Goal: Task Accomplishment & Management: Use online tool/utility

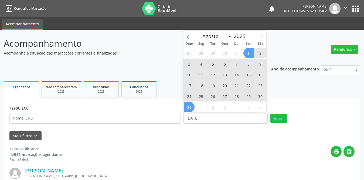
click at [188, 107] on span "31" at bounding box center [189, 107] width 11 height 11
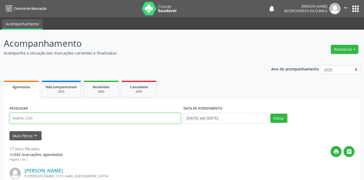
click at [126, 120] on input "text" at bounding box center [94, 118] width 171 height 11
type input "[PERSON_NAME]"
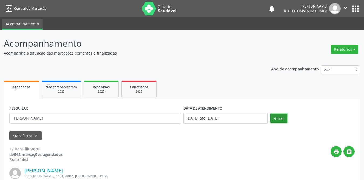
click at [276, 115] on button "Filtrar" at bounding box center [278, 118] width 17 height 9
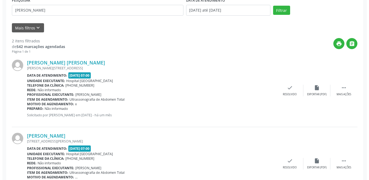
scroll to position [137, 0]
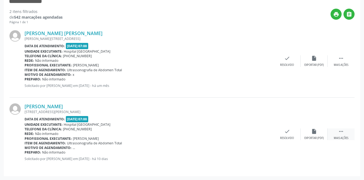
click at [342, 131] on icon "" at bounding box center [341, 131] width 6 height 6
click at [257, 132] on icon "print" at bounding box center [260, 131] width 6 height 6
drag, startPoint x: 257, startPoint y: 132, endPoint x: 206, endPoint y: 130, distance: 51.3
click at [206, 130] on icon "check" at bounding box center [206, 131] width 6 height 6
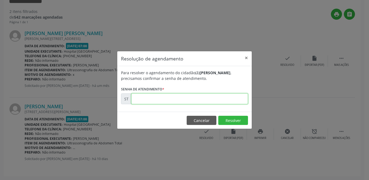
click at [199, 101] on input "text" at bounding box center [189, 98] width 117 height 11
type input "00016561"
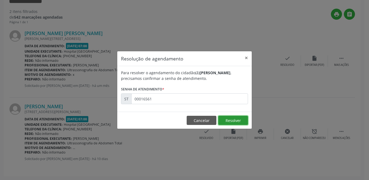
click at [230, 120] on button "Resolver" at bounding box center [233, 120] width 30 height 9
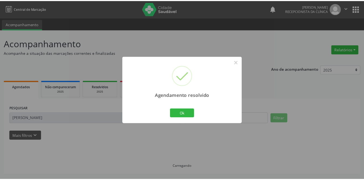
scroll to position [0, 0]
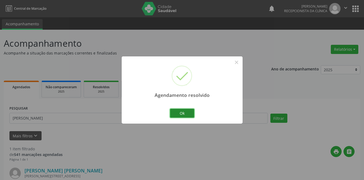
click at [182, 113] on button "Ok" at bounding box center [182, 113] width 24 height 9
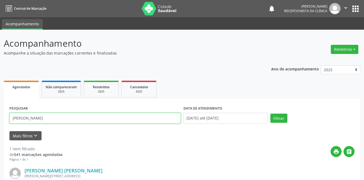
click at [21, 118] on input "[PERSON_NAME]" at bounding box center [94, 118] width 171 height 11
type input "t"
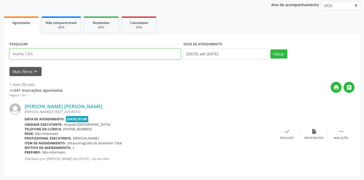
click at [129, 53] on input "text" at bounding box center [94, 54] width 171 height 11
type input "[PERSON_NAME]"
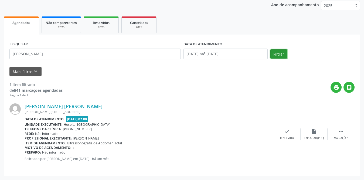
click at [277, 53] on button "Filtrar" at bounding box center [278, 53] width 17 height 9
click at [339, 134] on div " Mais ações" at bounding box center [341, 134] width 27 height 12
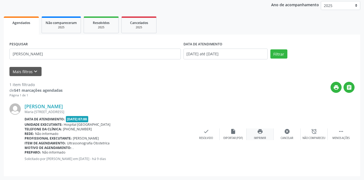
click at [261, 133] on icon "print" at bounding box center [260, 131] width 6 height 6
drag, startPoint x: 261, startPoint y: 133, endPoint x: 203, endPoint y: 132, distance: 57.2
click at [203, 132] on icon "check" at bounding box center [206, 131] width 6 height 6
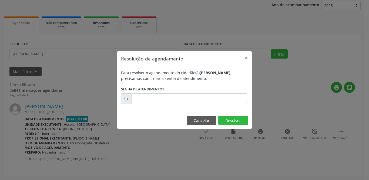
click at [207, 129] on div "Resolução de agendamento × Para resolver o agendamento do cidadão(ã) [PERSON_NA…" at bounding box center [184, 90] width 369 height 180
click at [183, 95] on input "text" at bounding box center [189, 98] width 117 height 11
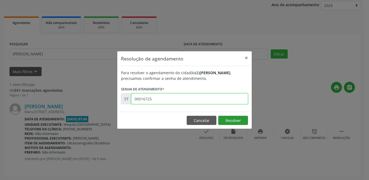
type input "00016725"
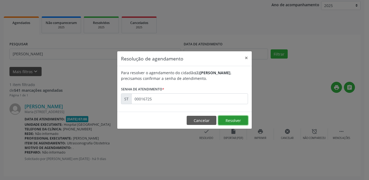
click at [225, 119] on button "Resolver" at bounding box center [233, 120] width 30 height 9
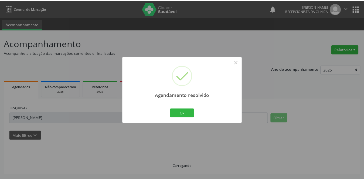
scroll to position [0, 0]
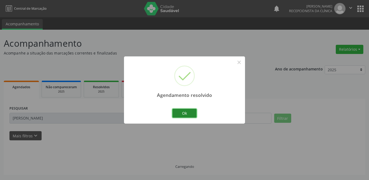
click at [188, 114] on button "Ok" at bounding box center [184, 113] width 24 height 9
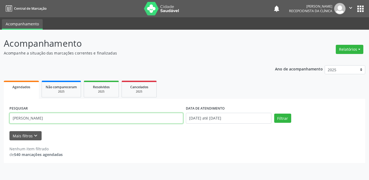
drag, startPoint x: 52, startPoint y: 120, endPoint x: 1, endPoint y: 116, distance: 50.9
click at [1, 116] on div "Acompanhamento Acompanhe a situação das marcações correntes e finalizadas Relat…" at bounding box center [184, 105] width 369 height 150
click at [123, 119] on input "text" at bounding box center [96, 118] width 174 height 11
click at [138, 120] on input "text" at bounding box center [96, 118] width 174 height 11
type input "cicera maria"
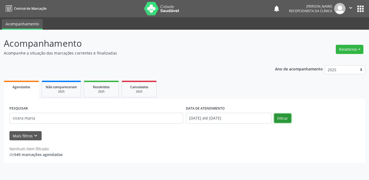
click at [279, 117] on button "Filtrar" at bounding box center [282, 118] width 17 height 9
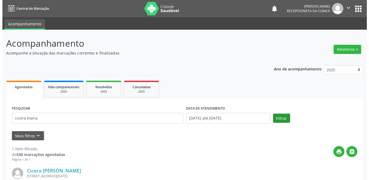
scroll to position [64, 0]
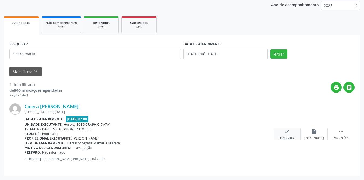
click at [289, 132] on icon "check" at bounding box center [287, 131] width 6 height 6
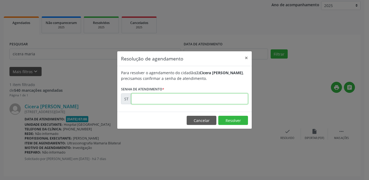
click at [164, 100] on input "text" at bounding box center [189, 98] width 117 height 11
type input "00016872"
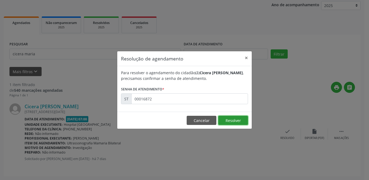
click at [229, 116] on button "Resolver" at bounding box center [233, 120] width 30 height 9
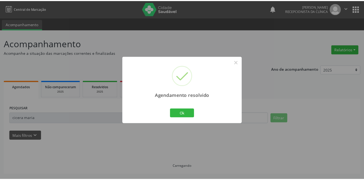
scroll to position [0, 0]
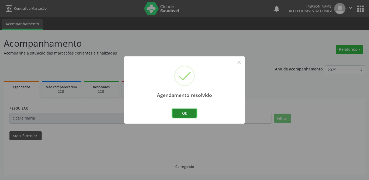
click at [188, 112] on button "Ok" at bounding box center [184, 113] width 24 height 9
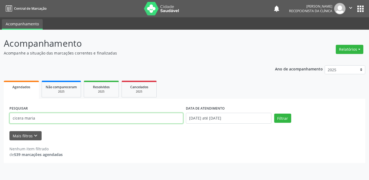
drag, startPoint x: 76, startPoint y: 118, endPoint x: 9, endPoint y: 118, distance: 66.9
click at [11, 118] on input "cicera maria" at bounding box center [96, 118] width 174 height 11
paste input "[PERSON_NAME] Abd total PMST"
drag, startPoint x: 104, startPoint y: 121, endPoint x: 59, endPoint y: 120, distance: 44.3
click at [59, 120] on input "[PERSON_NAME] Abd total PMST" at bounding box center [96, 118] width 174 height 11
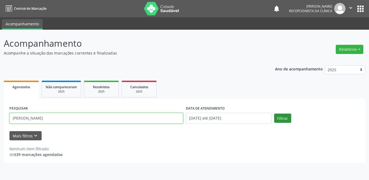
type input "[PERSON_NAME]"
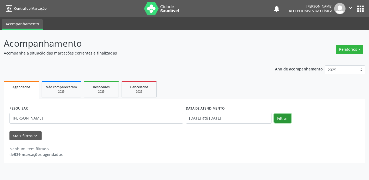
click at [284, 118] on button "Filtrar" at bounding box center [282, 118] width 17 height 9
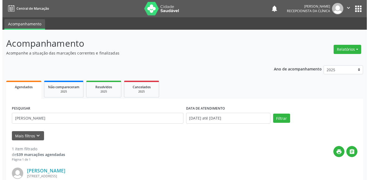
scroll to position [54, 0]
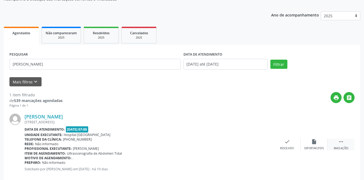
click at [345, 141] on div " Mais ações" at bounding box center [341, 145] width 27 height 12
click at [262, 142] on icon "print" at bounding box center [260, 142] width 6 height 6
click at [205, 143] on icon "check" at bounding box center [206, 142] width 6 height 6
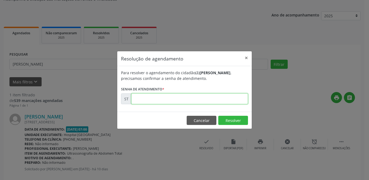
click at [177, 101] on input "text" at bounding box center [189, 98] width 117 height 11
type input "00016588"
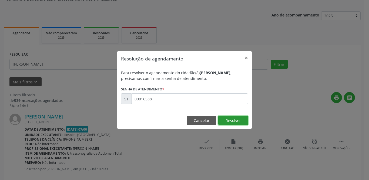
click at [238, 118] on button "Resolver" at bounding box center [233, 120] width 30 height 9
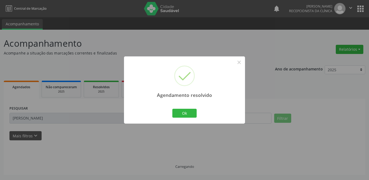
scroll to position [0, 0]
click at [188, 113] on button "Ok" at bounding box center [182, 113] width 24 height 9
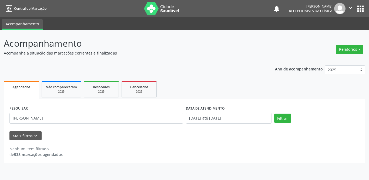
click at [77, 125] on div "PESQUISAR [PERSON_NAME]" at bounding box center [96, 115] width 176 height 23
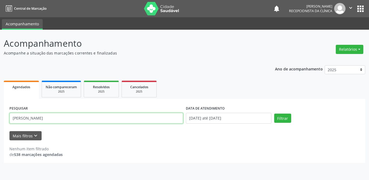
drag, startPoint x: 76, startPoint y: 119, endPoint x: 11, endPoint y: 118, distance: 65.9
click at [11, 118] on input "[PERSON_NAME]" at bounding box center [96, 118] width 174 height 11
